Goal: Transaction & Acquisition: Purchase product/service

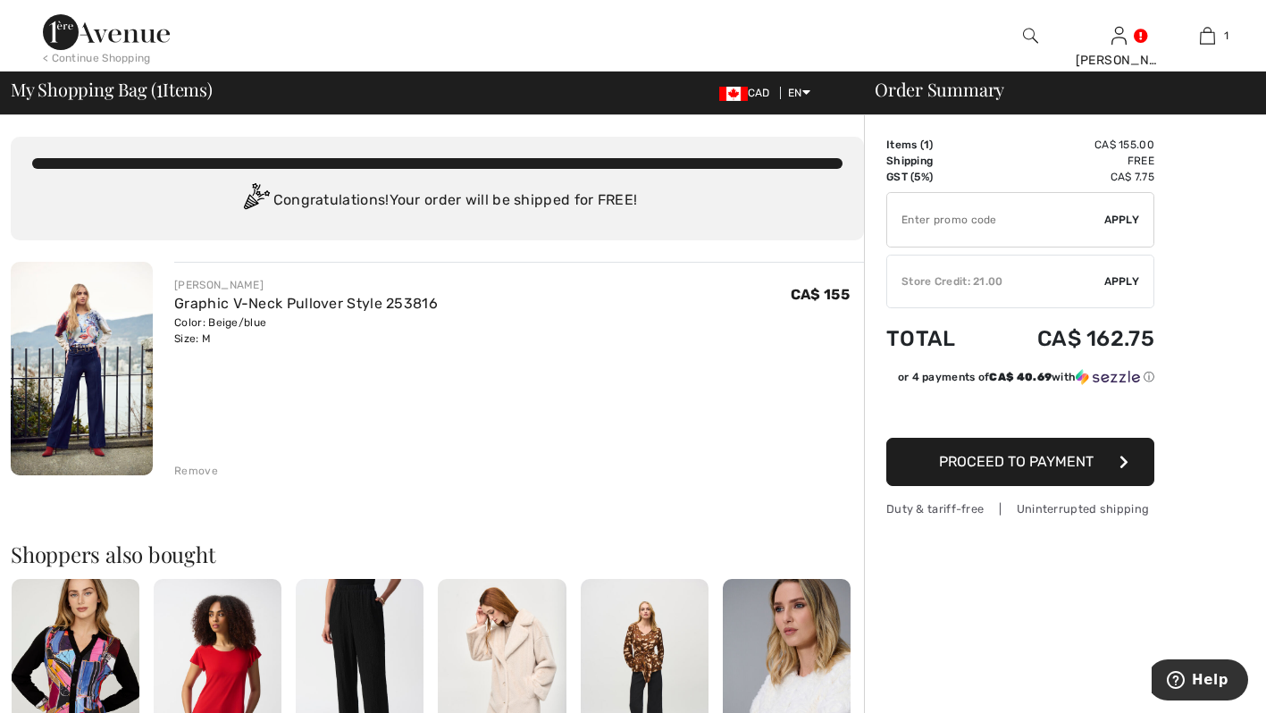
click at [1110, 280] on span "Apply" at bounding box center [1122, 281] width 36 height 16
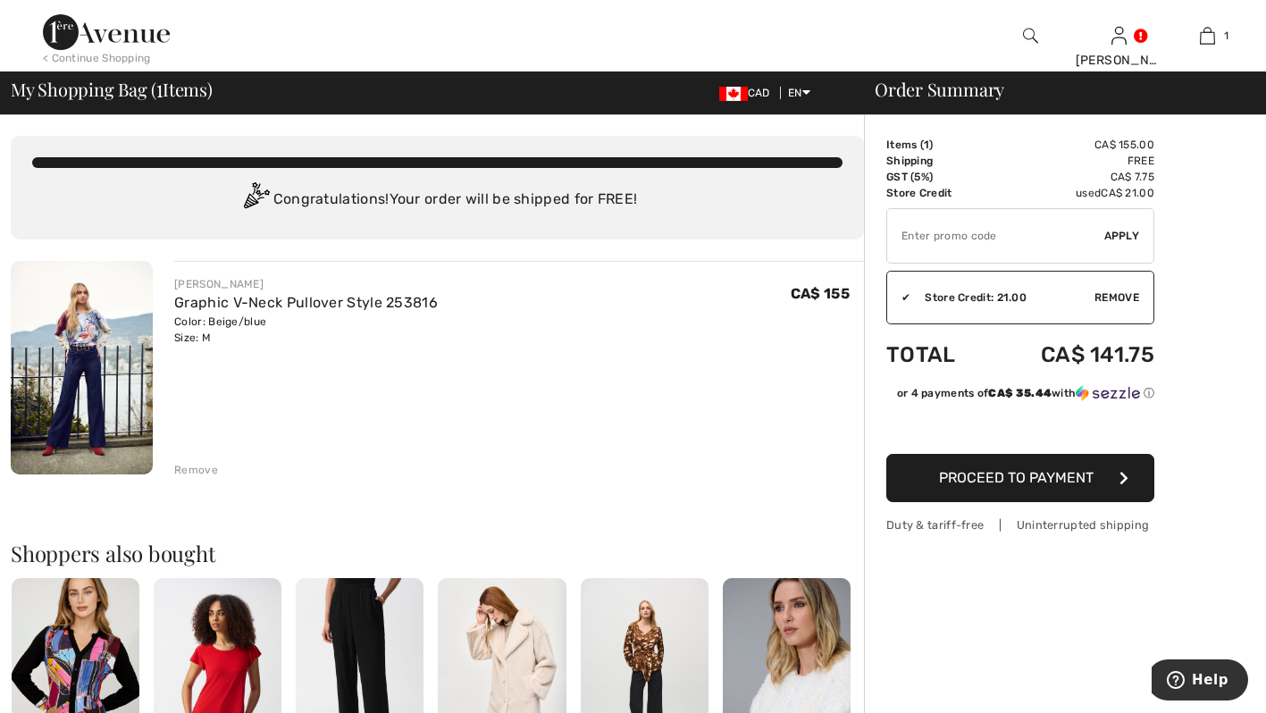
scroll to position [2, 0]
click at [1065, 482] on span "Proceed to Payment" at bounding box center [1016, 477] width 155 height 17
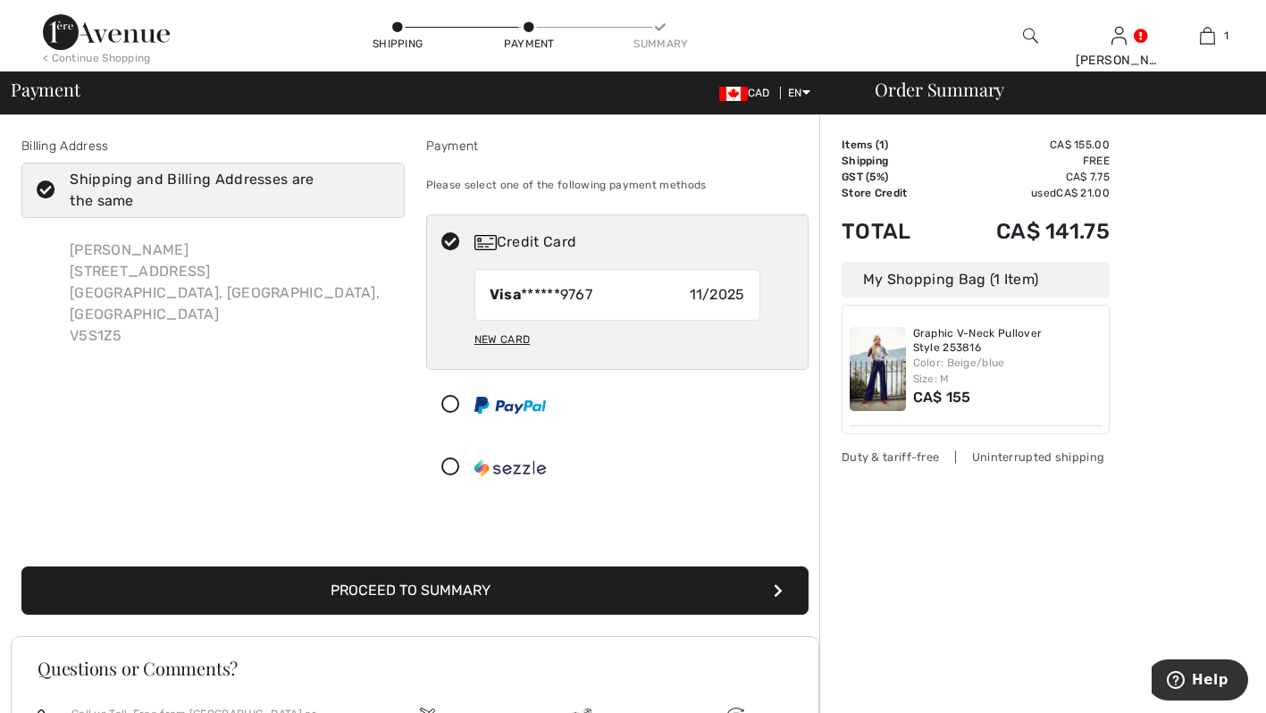
click at [178, 586] on button "Proceed to Summary" at bounding box center [414, 590] width 787 height 48
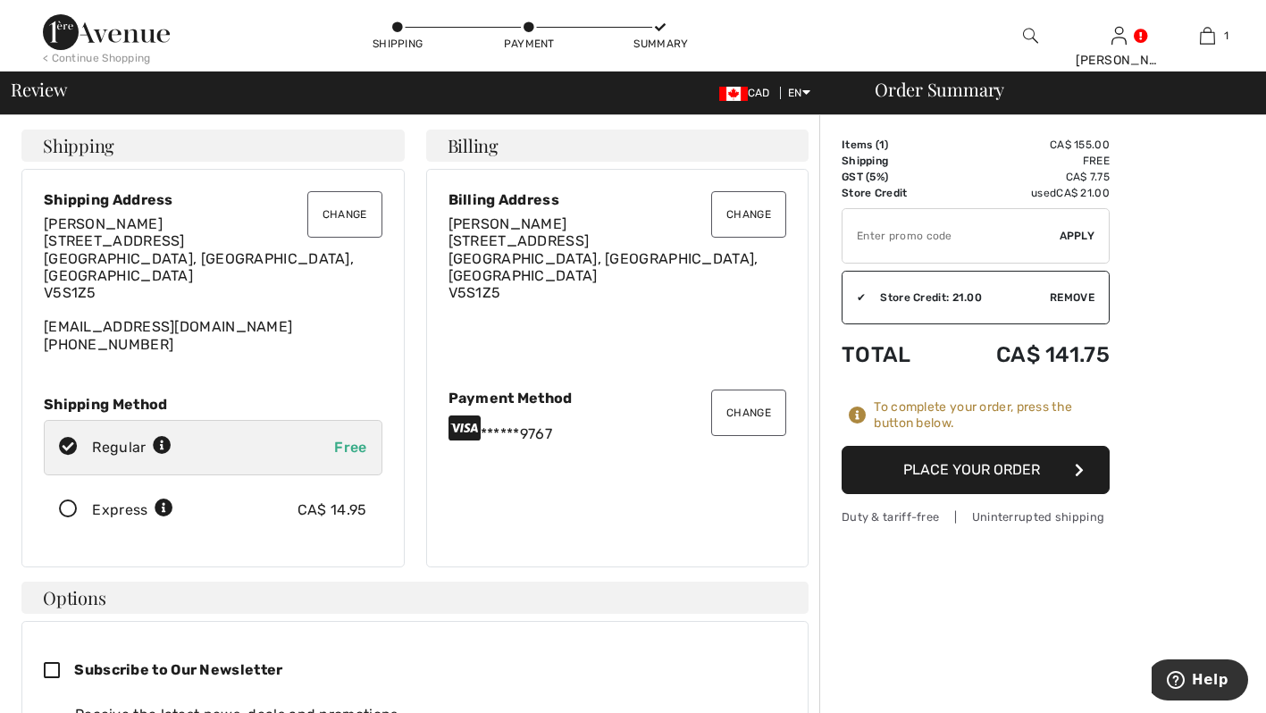
click at [1015, 473] on button "Place Your Order" at bounding box center [975, 470] width 268 height 48
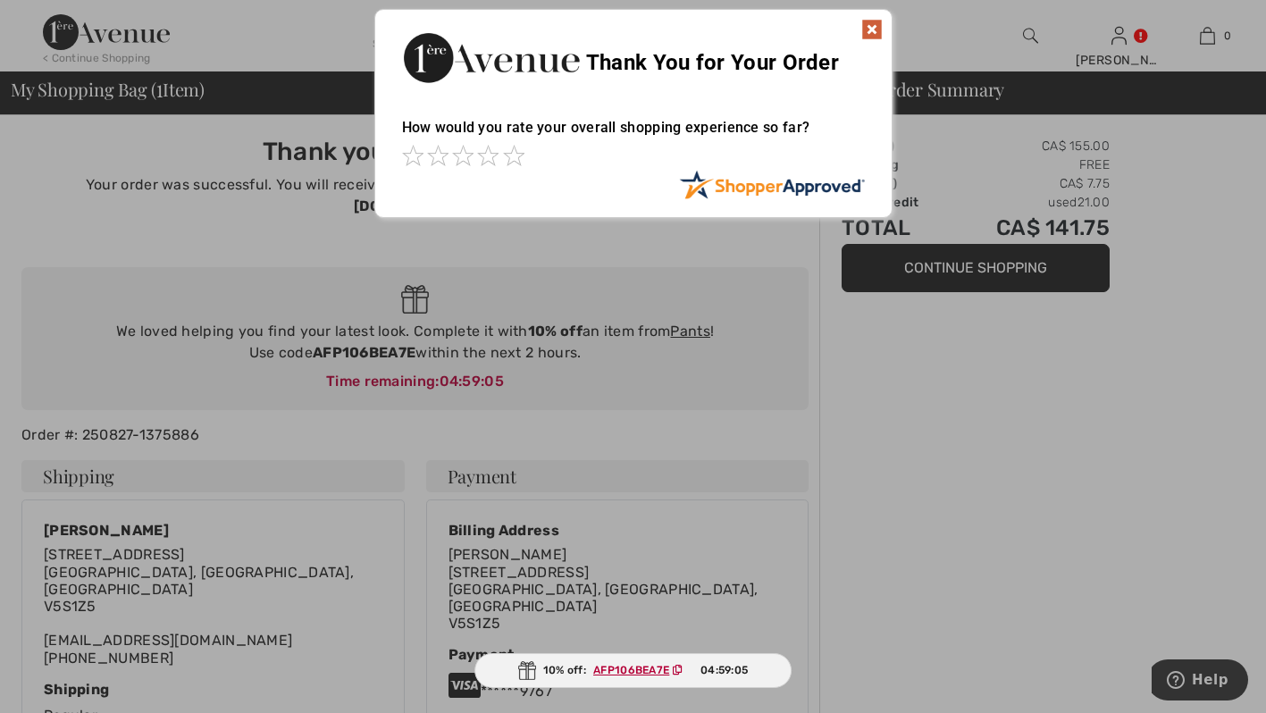
click at [878, 24] on img at bounding box center [871, 29] width 21 height 21
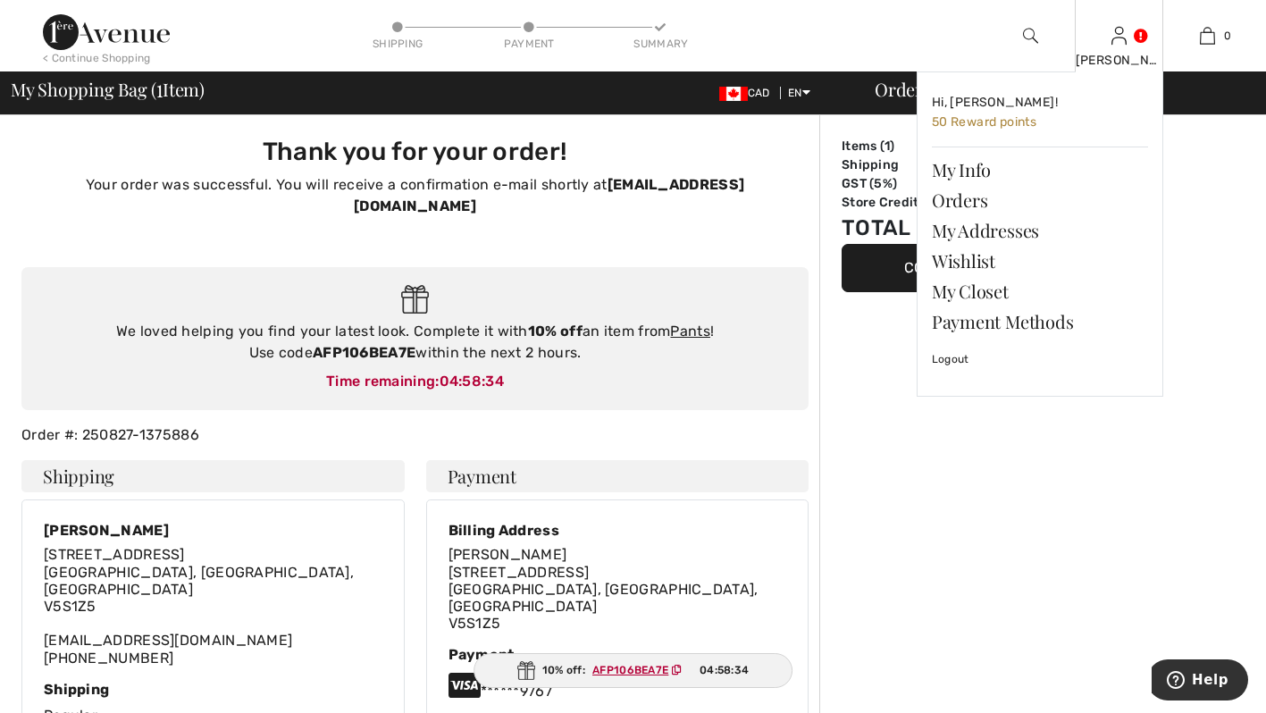
click at [1114, 40] on img at bounding box center [1118, 35] width 15 height 21
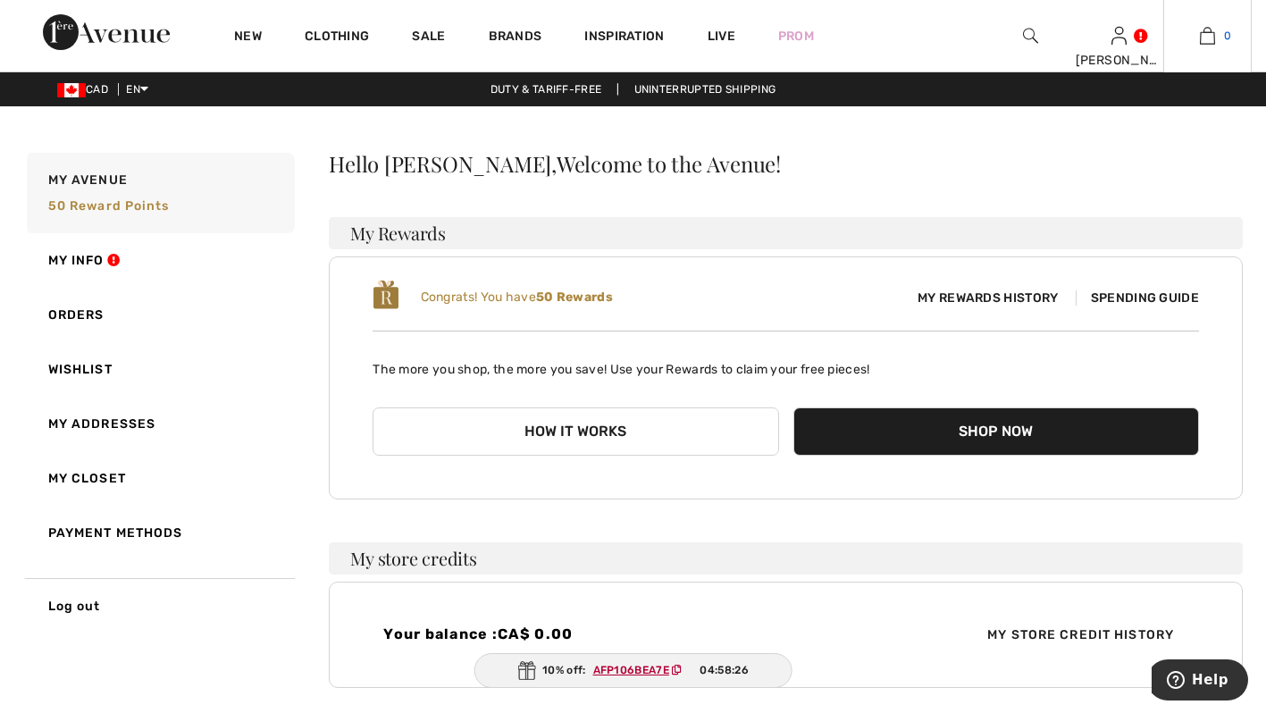
click at [1210, 27] on img at bounding box center [1206, 35] width 15 height 21
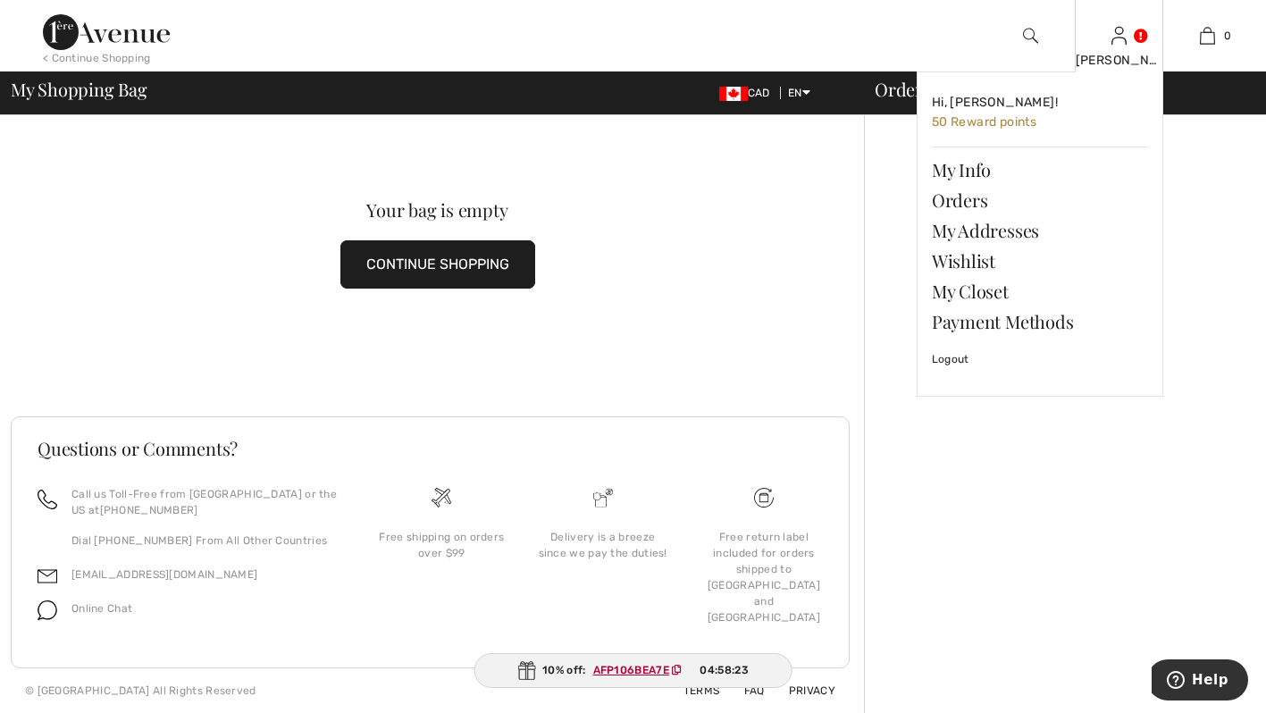
click at [1119, 37] on img at bounding box center [1118, 35] width 15 height 21
click at [980, 166] on link "My Info" at bounding box center [1040, 170] width 216 height 30
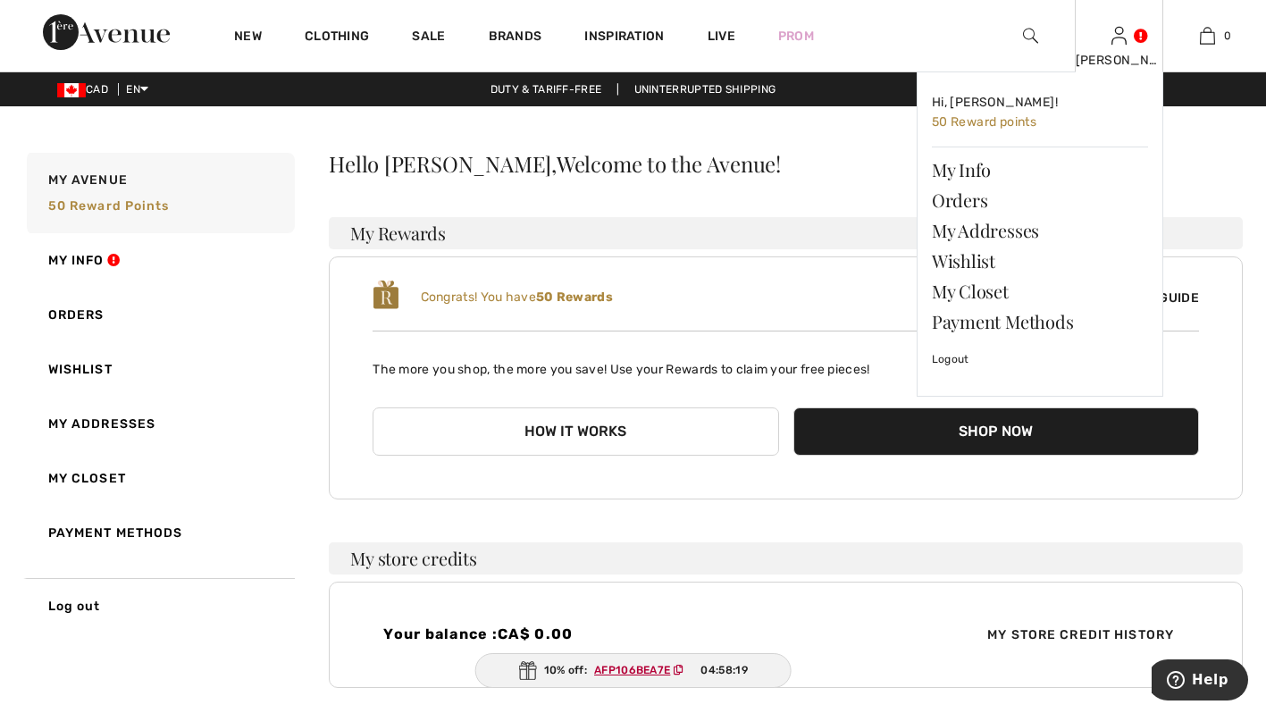
click at [1126, 39] on link at bounding box center [1118, 35] width 15 height 17
click at [978, 200] on link "Orders" at bounding box center [1040, 200] width 216 height 30
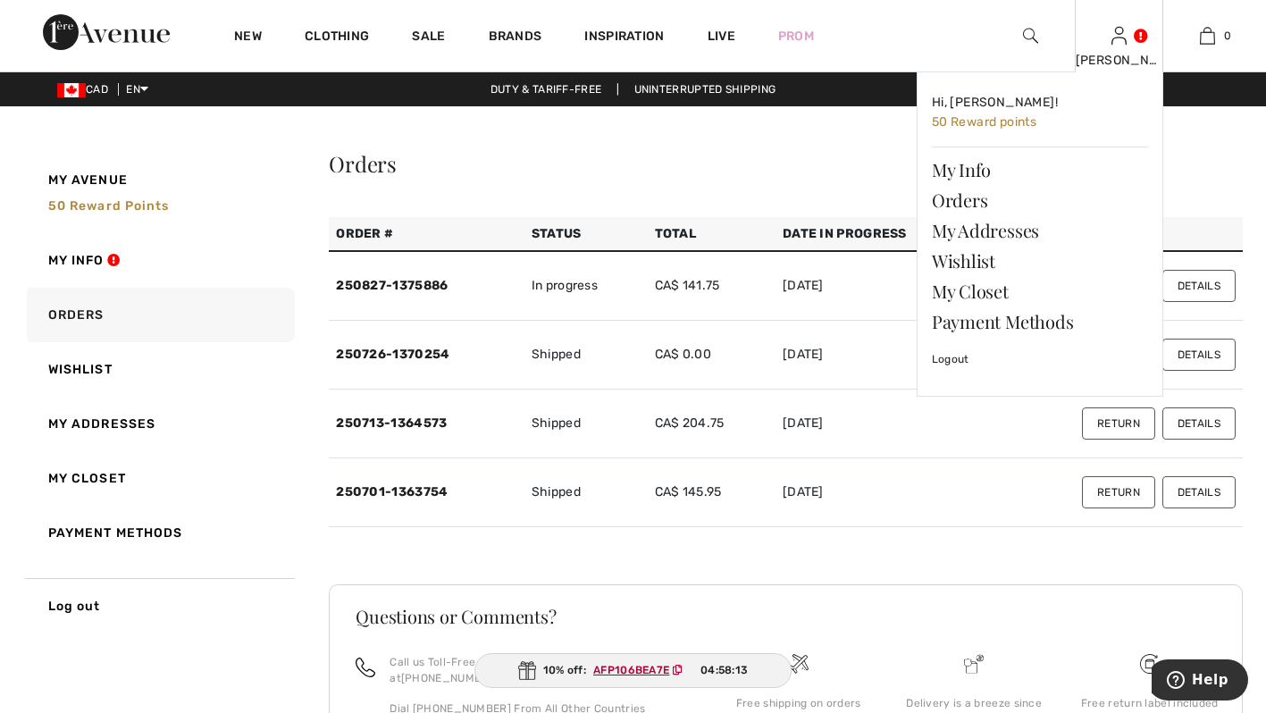
click at [1119, 42] on img at bounding box center [1118, 35] width 15 height 21
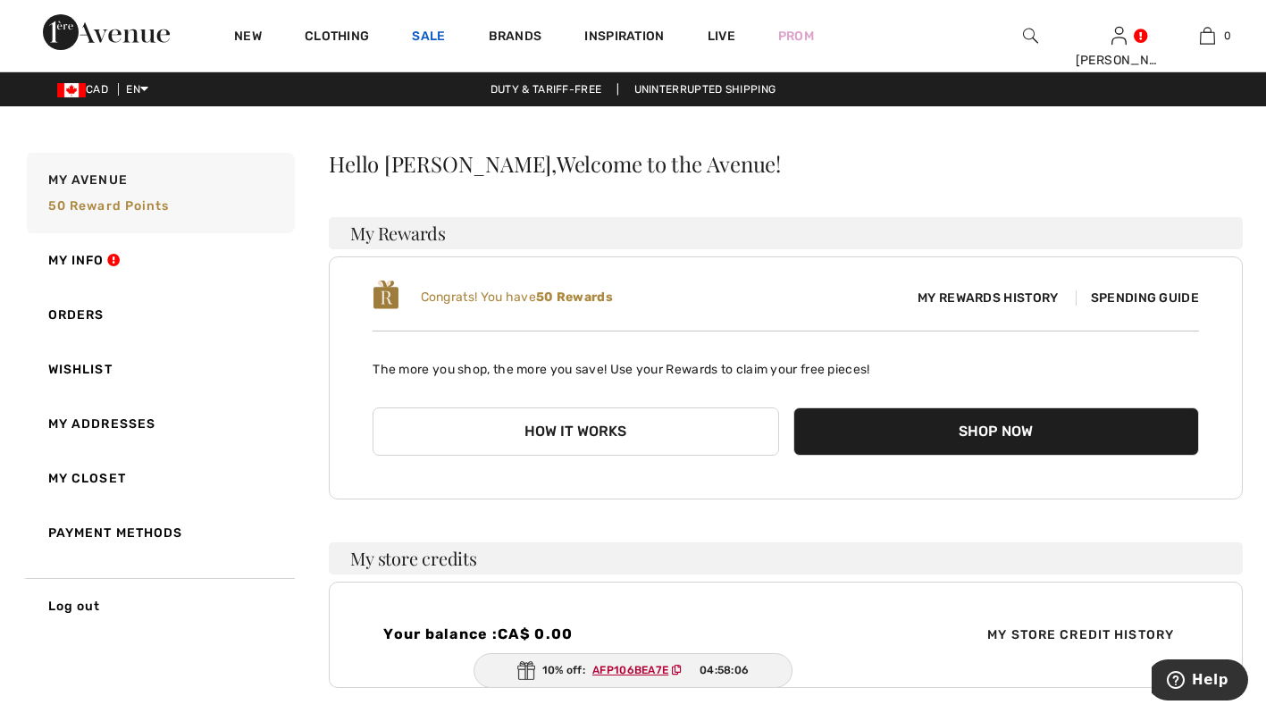
click at [414, 36] on link "Sale" at bounding box center [428, 38] width 33 height 19
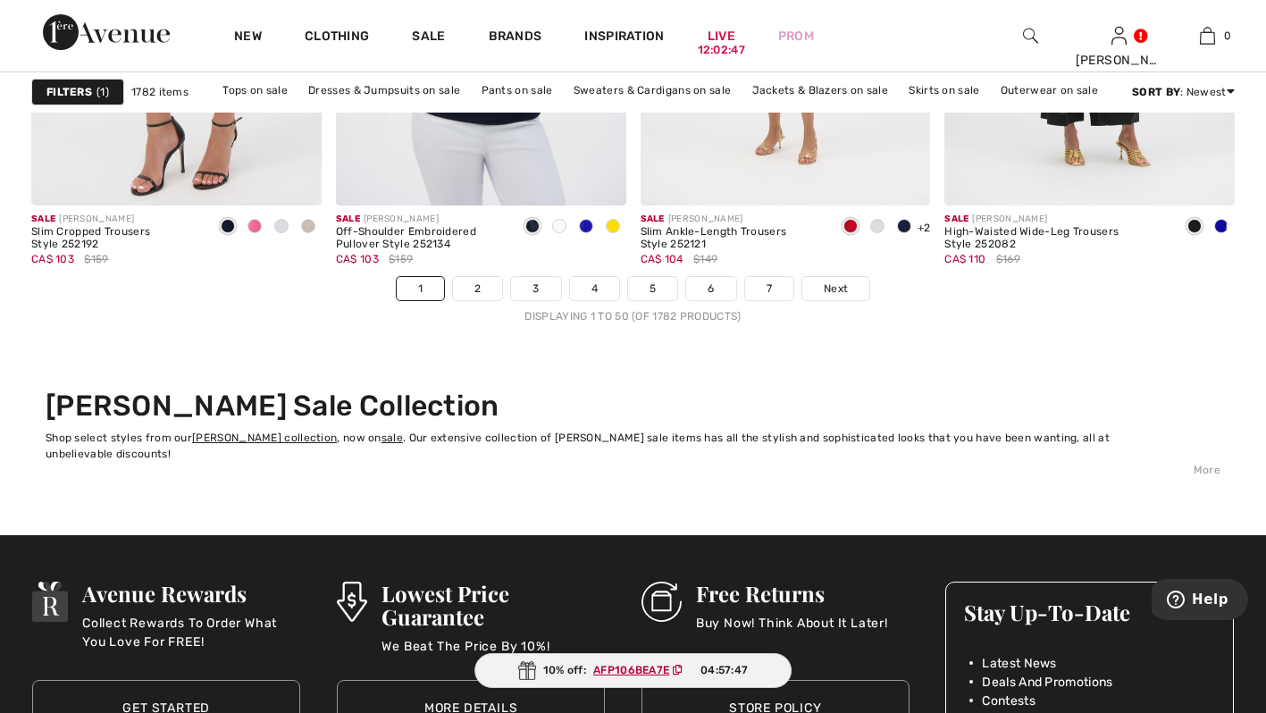
scroll to position [7946, 0]
